Goal: Information Seeking & Learning: Learn about a topic

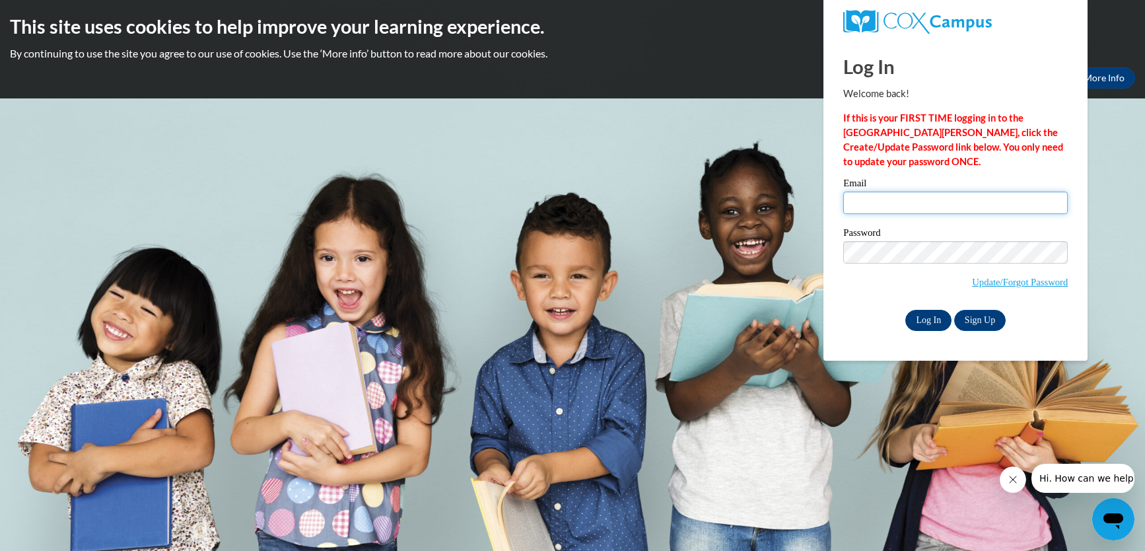
type input "[EMAIL_ADDRESS][DOMAIN_NAME]"
click at [929, 323] on input "Log In" at bounding box center [928, 320] width 46 height 21
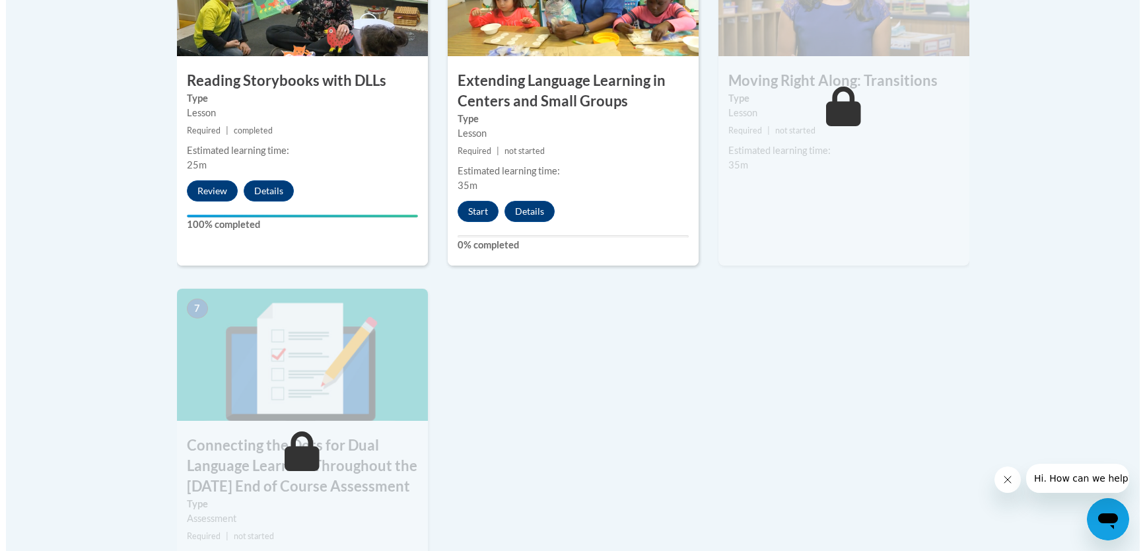
scroll to position [940, 0]
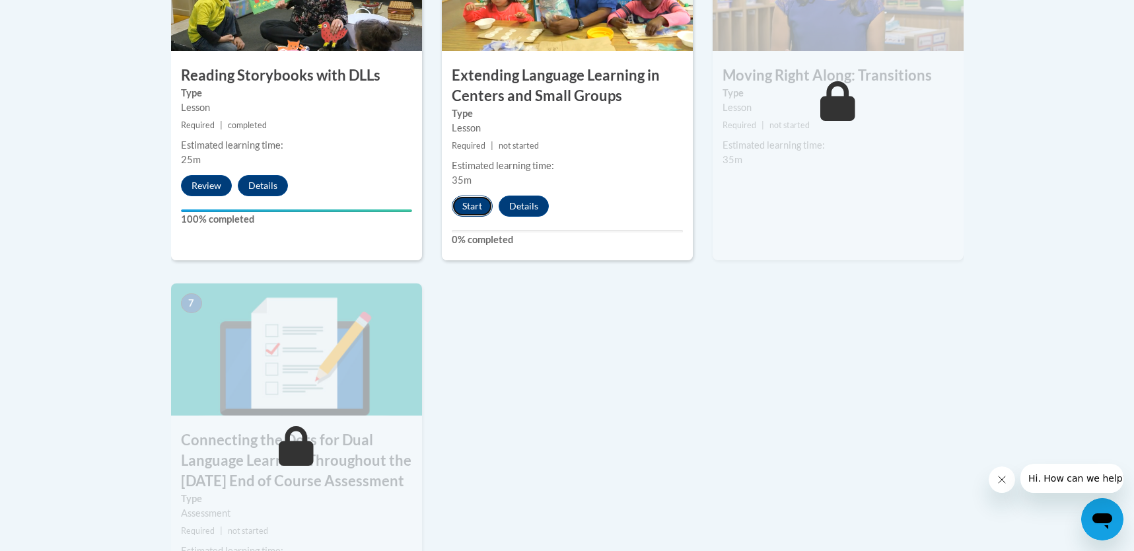
click at [466, 213] on button "Start" at bounding box center [472, 205] width 41 height 21
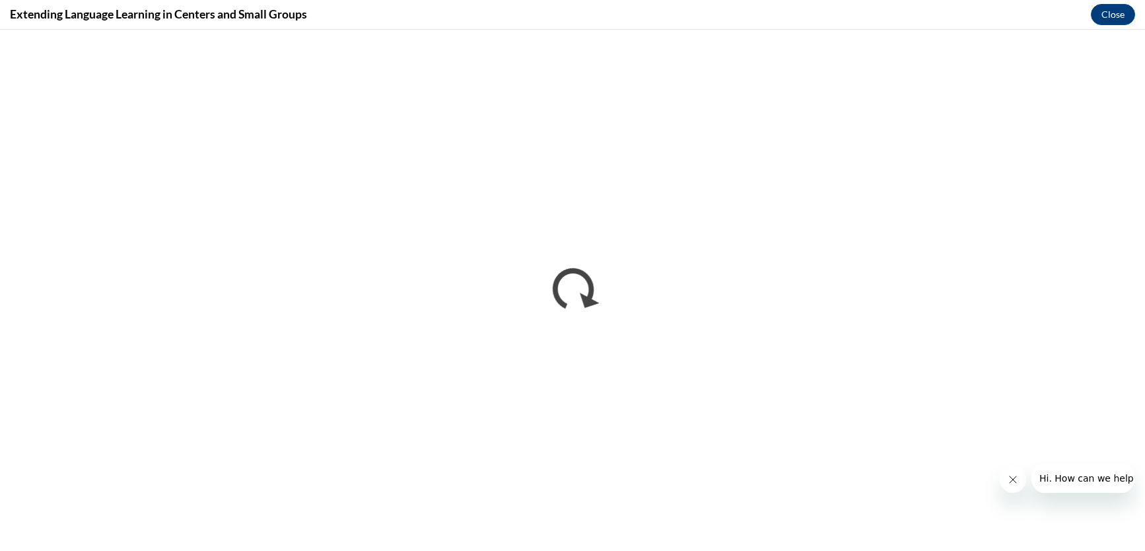
scroll to position [0, 0]
